Goal: Navigation & Orientation: Find specific page/section

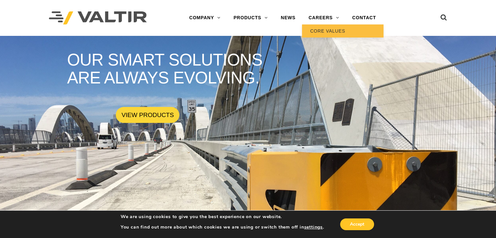
click at [331, 30] on link "CORE VALUES" at bounding box center [343, 30] width 82 height 13
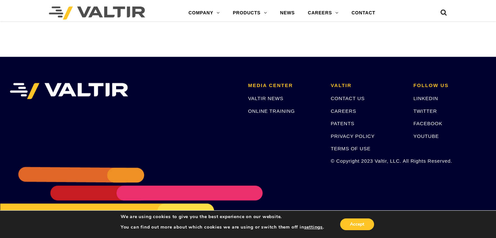
scroll to position [643, 0]
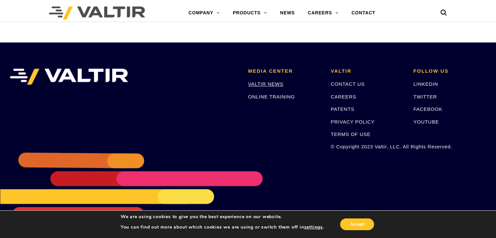
click at [266, 82] on link "VALTIR NEWS" at bounding box center [265, 84] width 35 height 6
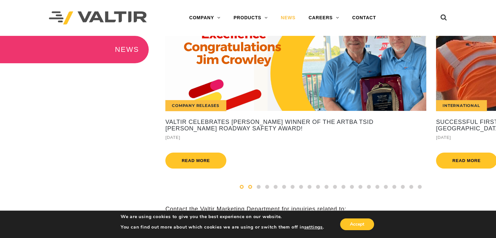
click at [240, 189] on span at bounding box center [242, 187] width 4 height 4
